Goal: Task Accomplishment & Management: Use online tool/utility

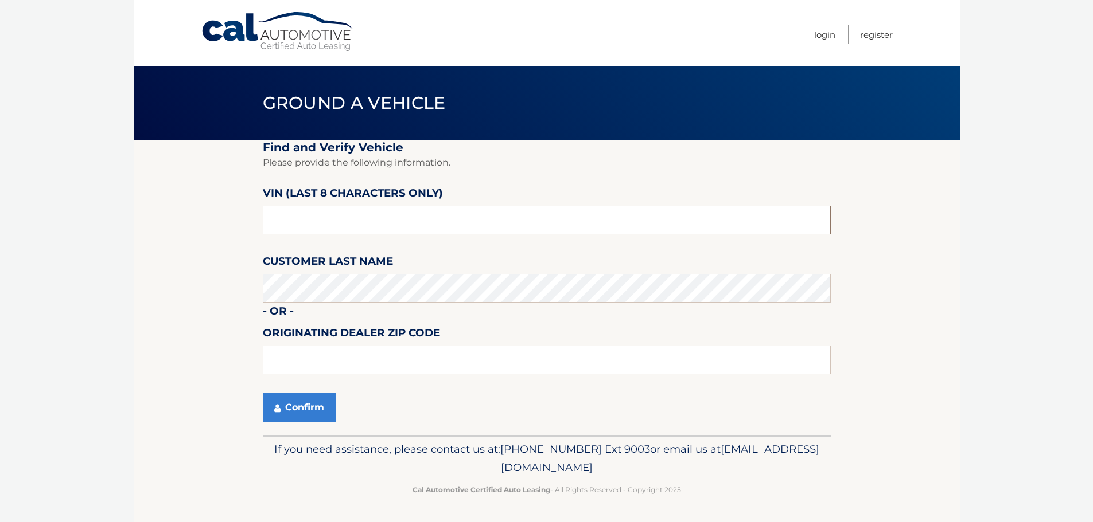
click at [336, 216] on input "text" at bounding box center [547, 220] width 568 height 29
click at [326, 212] on input "text" at bounding box center [547, 220] width 568 height 29
type input "pc547007"
click at [290, 410] on button "Confirm" at bounding box center [299, 407] width 73 height 29
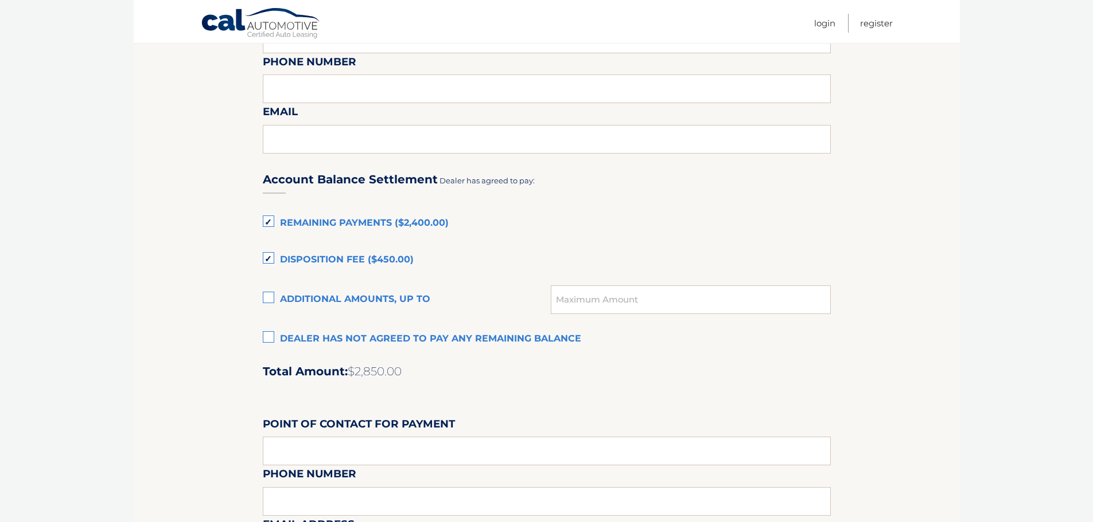
scroll to position [803, 0]
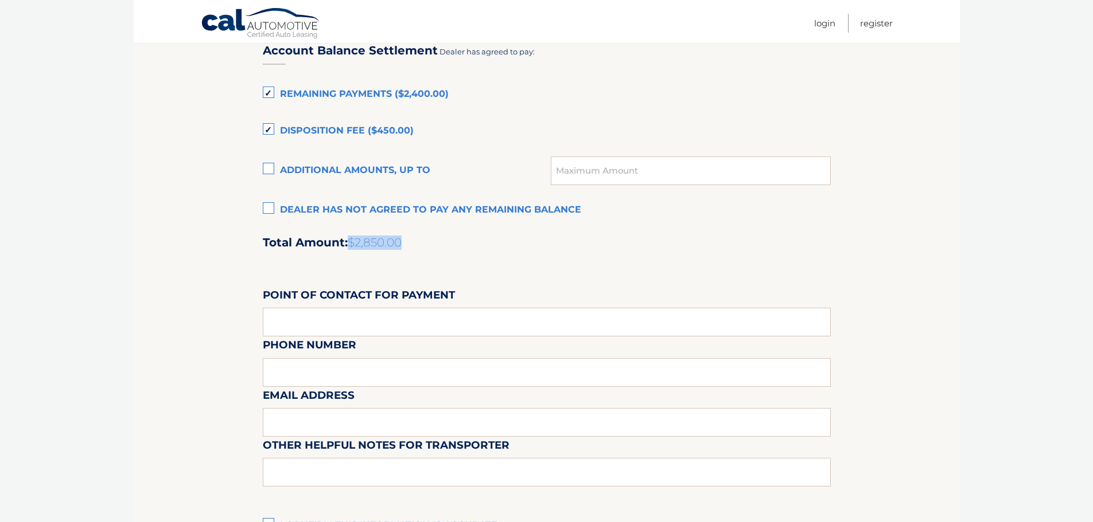
drag, startPoint x: 349, startPoint y: 243, endPoint x: 403, endPoint y: 244, distance: 53.9
click at [403, 244] on h2 "Total Amount: $2,850.00" at bounding box center [547, 243] width 568 height 14
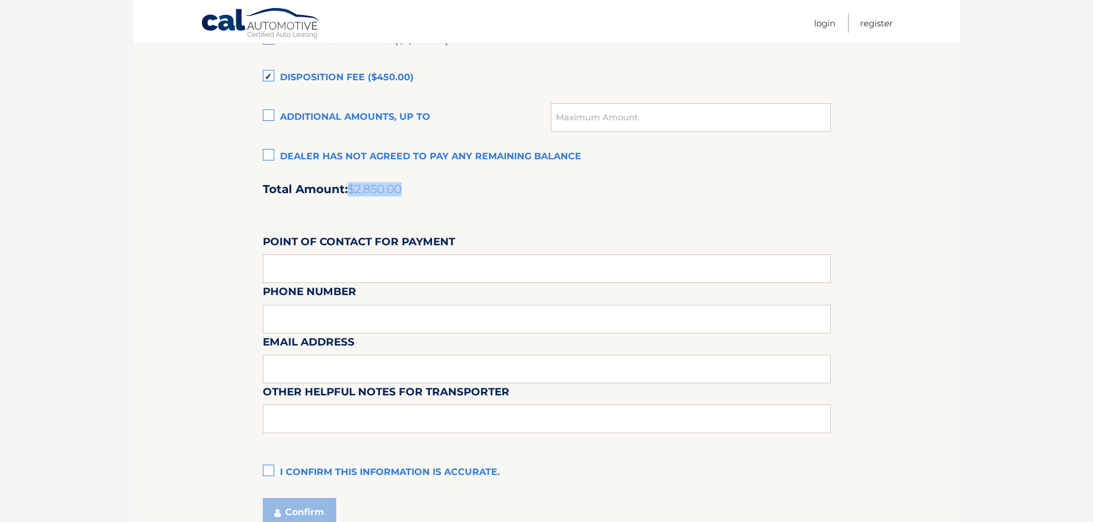
scroll to position [918, 0]
